Goal: Subscribe to service/newsletter

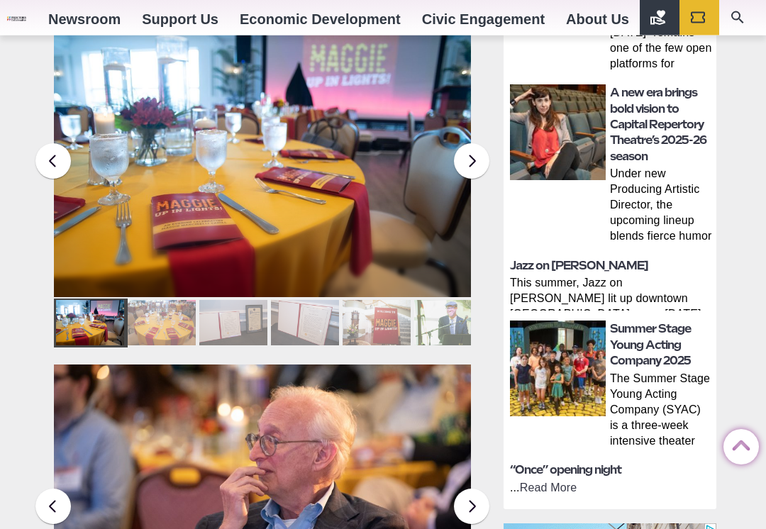
scroll to position [648, 0]
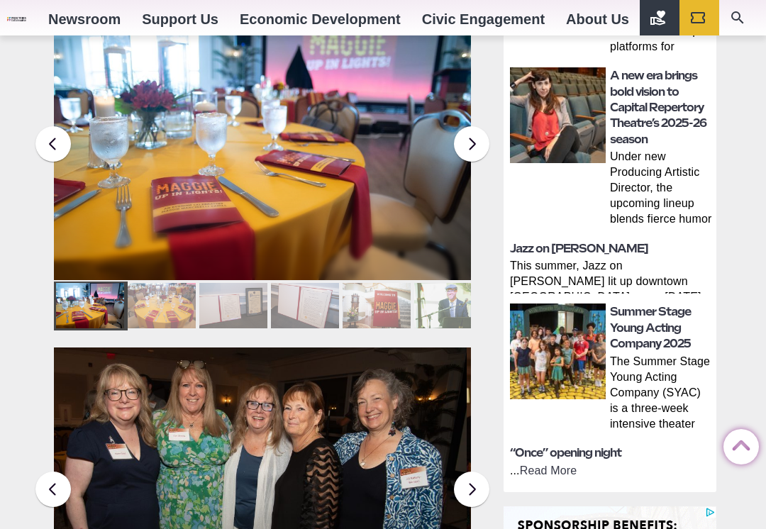
click at [550, 353] on img at bounding box center [558, 352] width 96 height 96
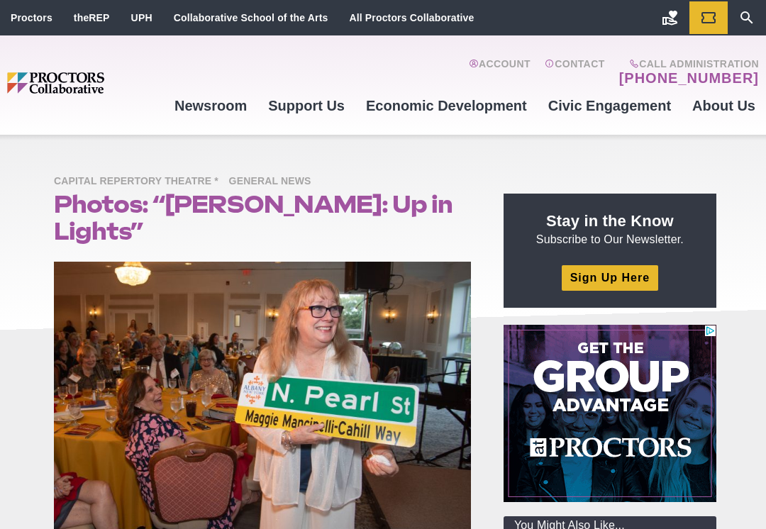
click at [689, 231] on p "Stay in the Know Subscribe to Our Newsletter." at bounding box center [610, 229] width 179 height 37
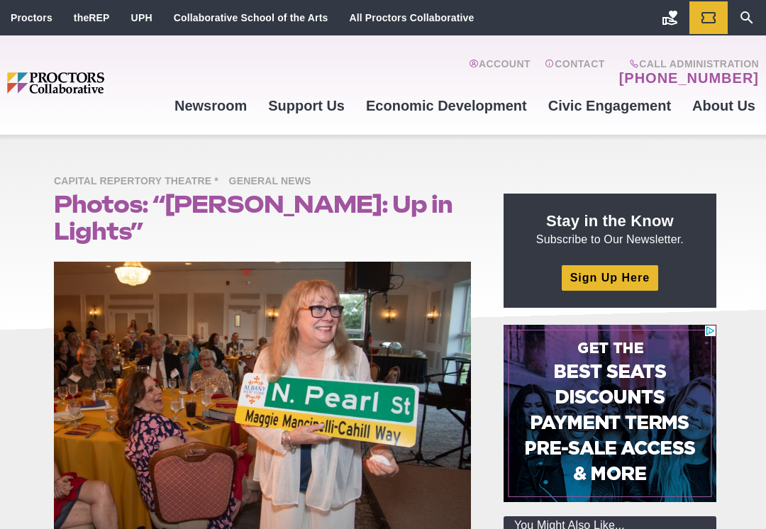
click at [660, 245] on p "Stay in the Know Subscribe to Our Newsletter." at bounding box center [610, 229] width 179 height 37
